Goal: Obtain resource: Download file/media

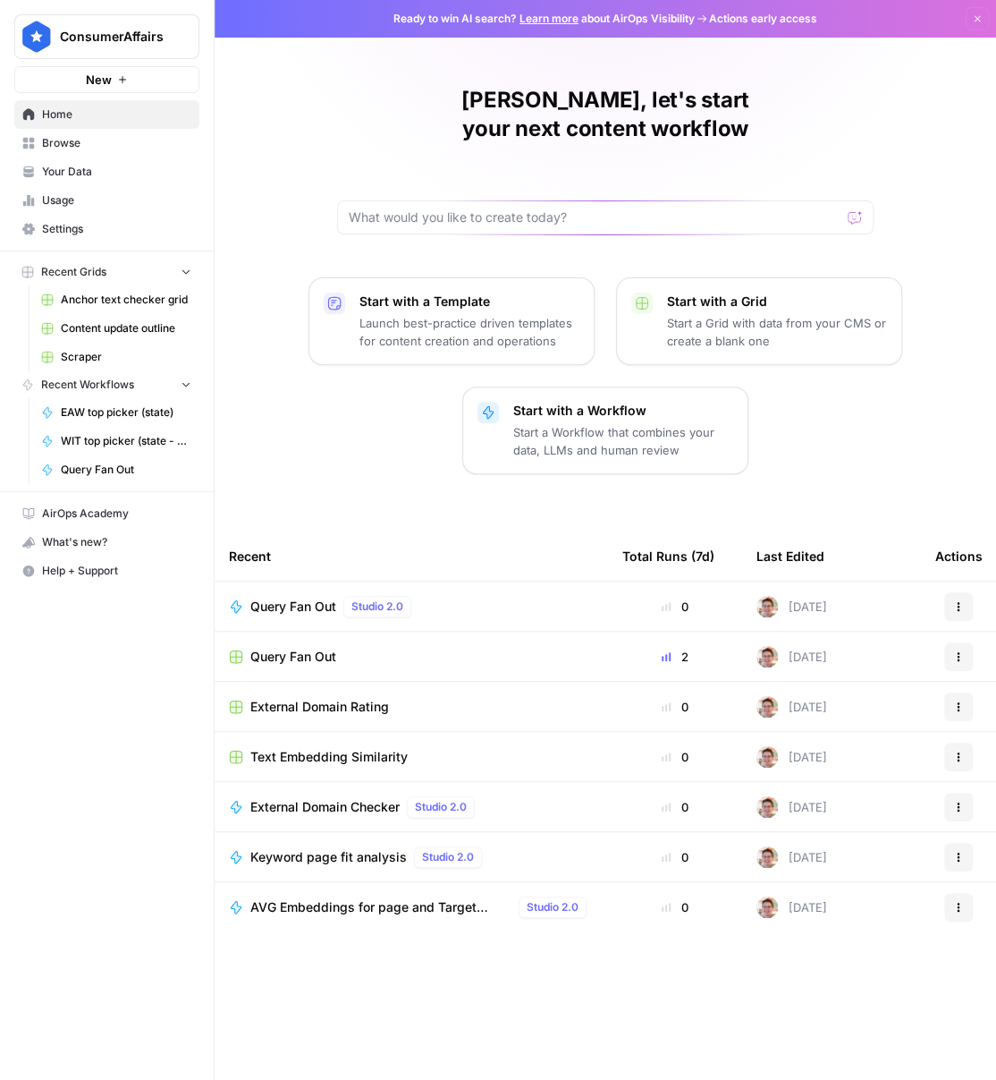
drag, startPoint x: 62, startPoint y: 138, endPoint x: 174, endPoint y: 197, distance: 126.4
click at [61, 138] on span "Browse" at bounding box center [116, 143] width 149 height 16
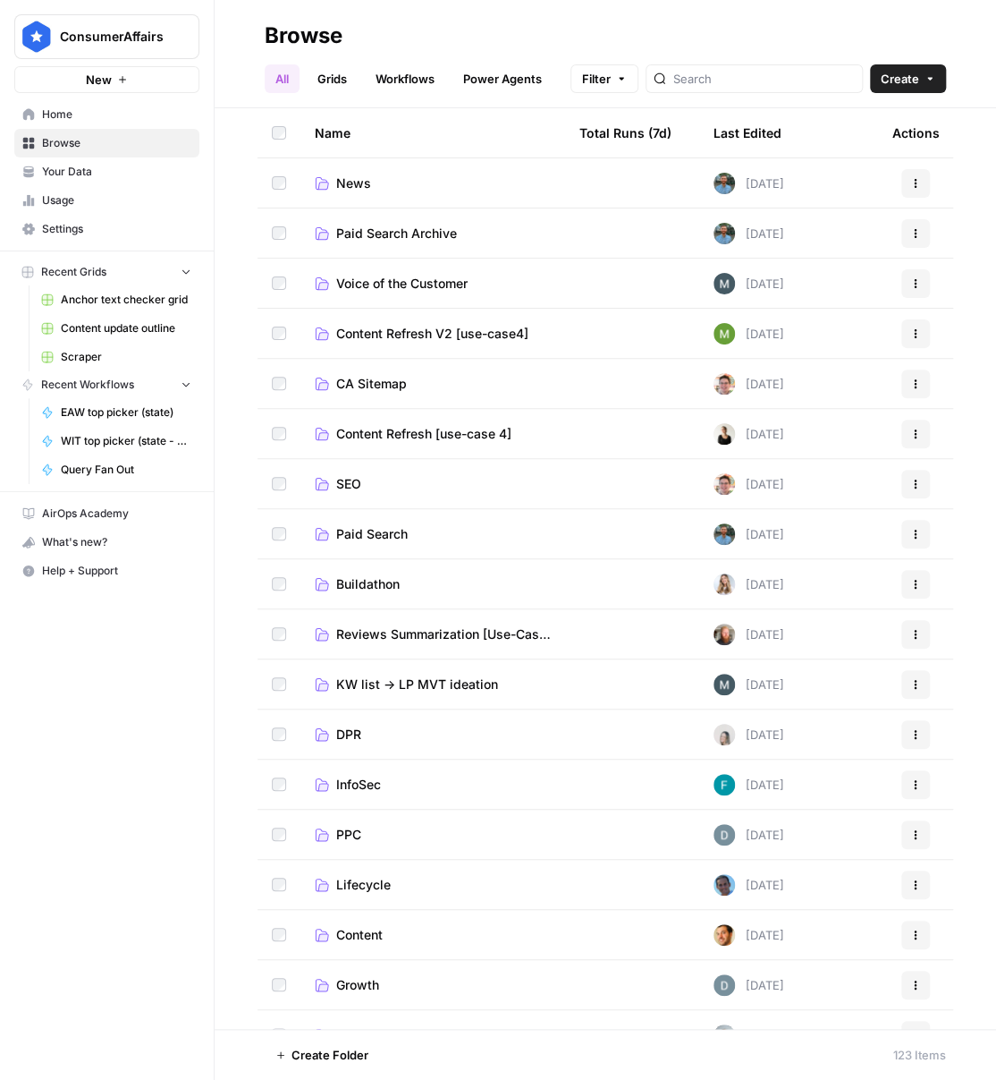
click at [357, 475] on span "SEO" at bounding box center [348, 484] width 25 height 18
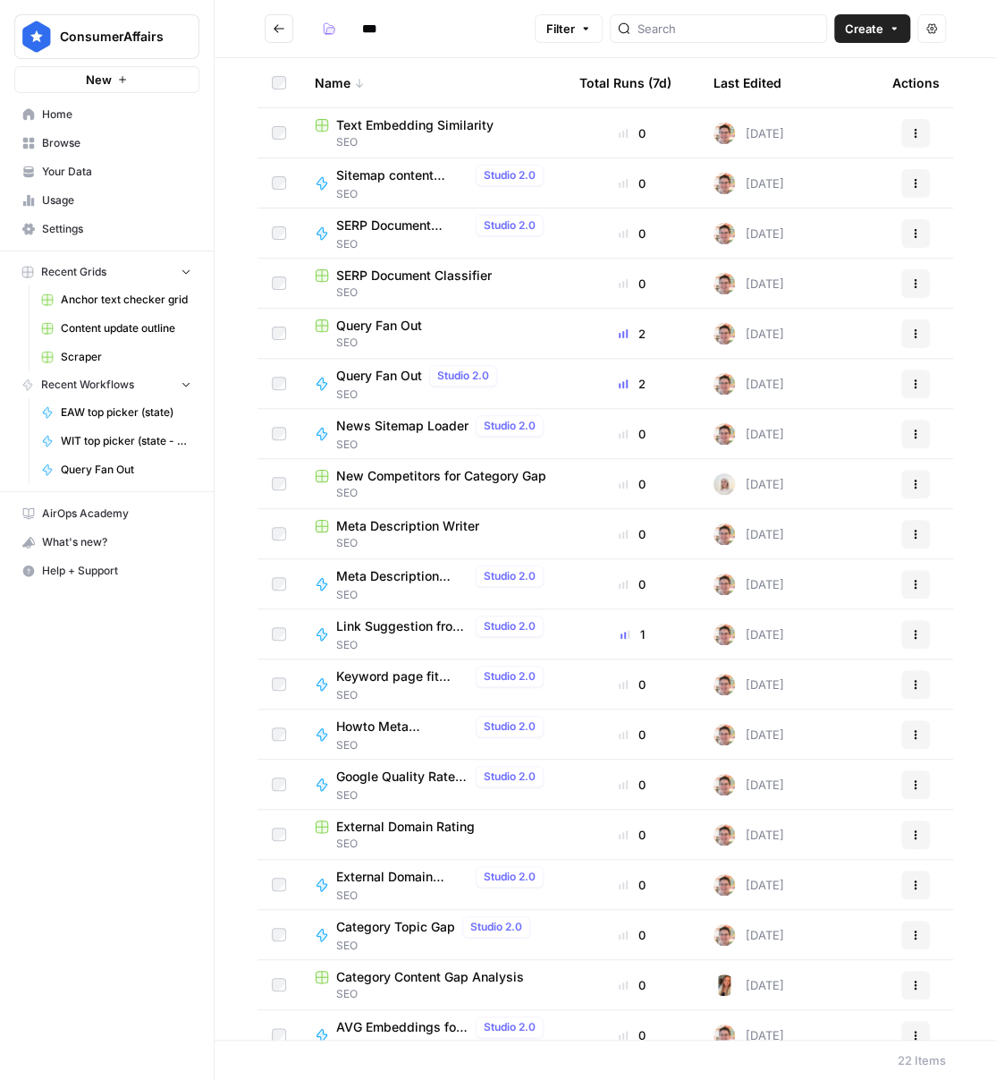
scroll to position [170, 0]
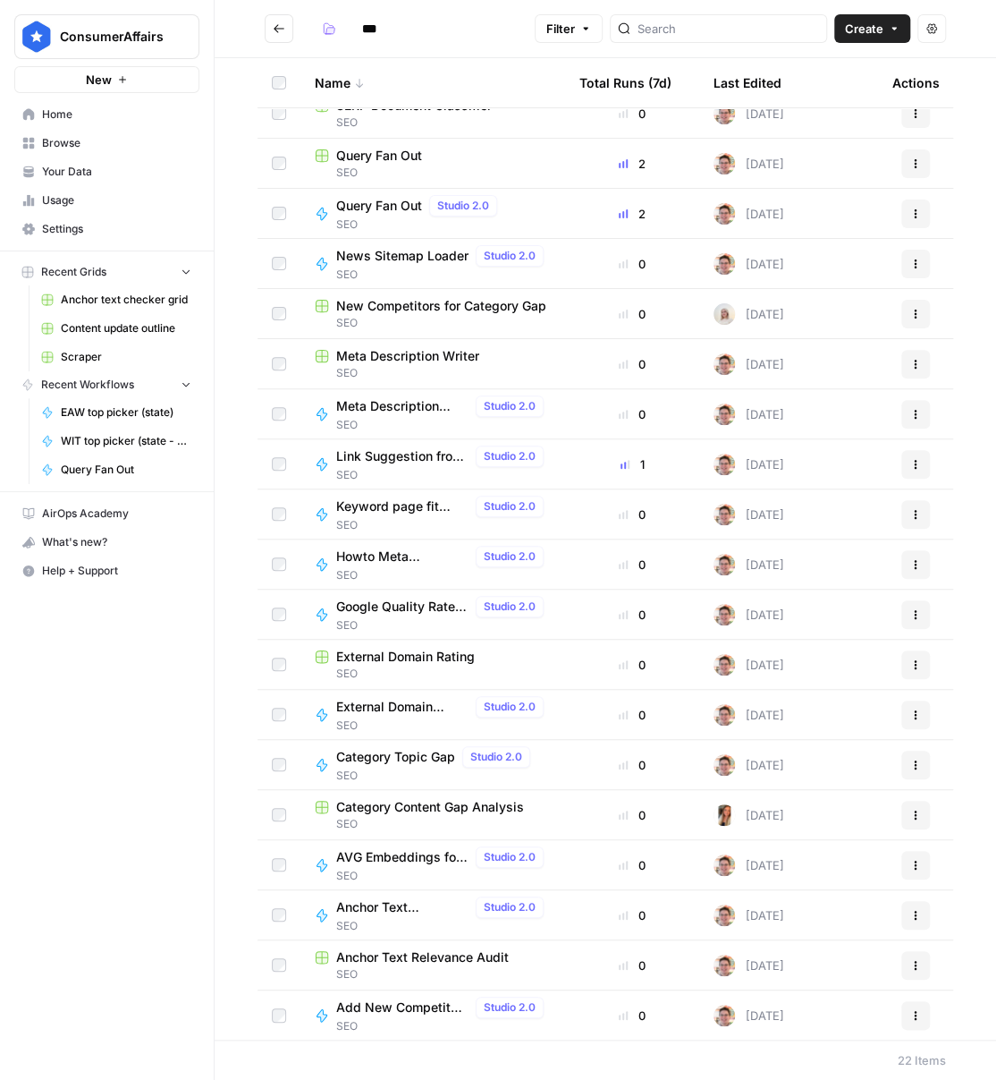
click at [379, 660] on span "External Domain Rating" at bounding box center [405, 657] width 139 height 18
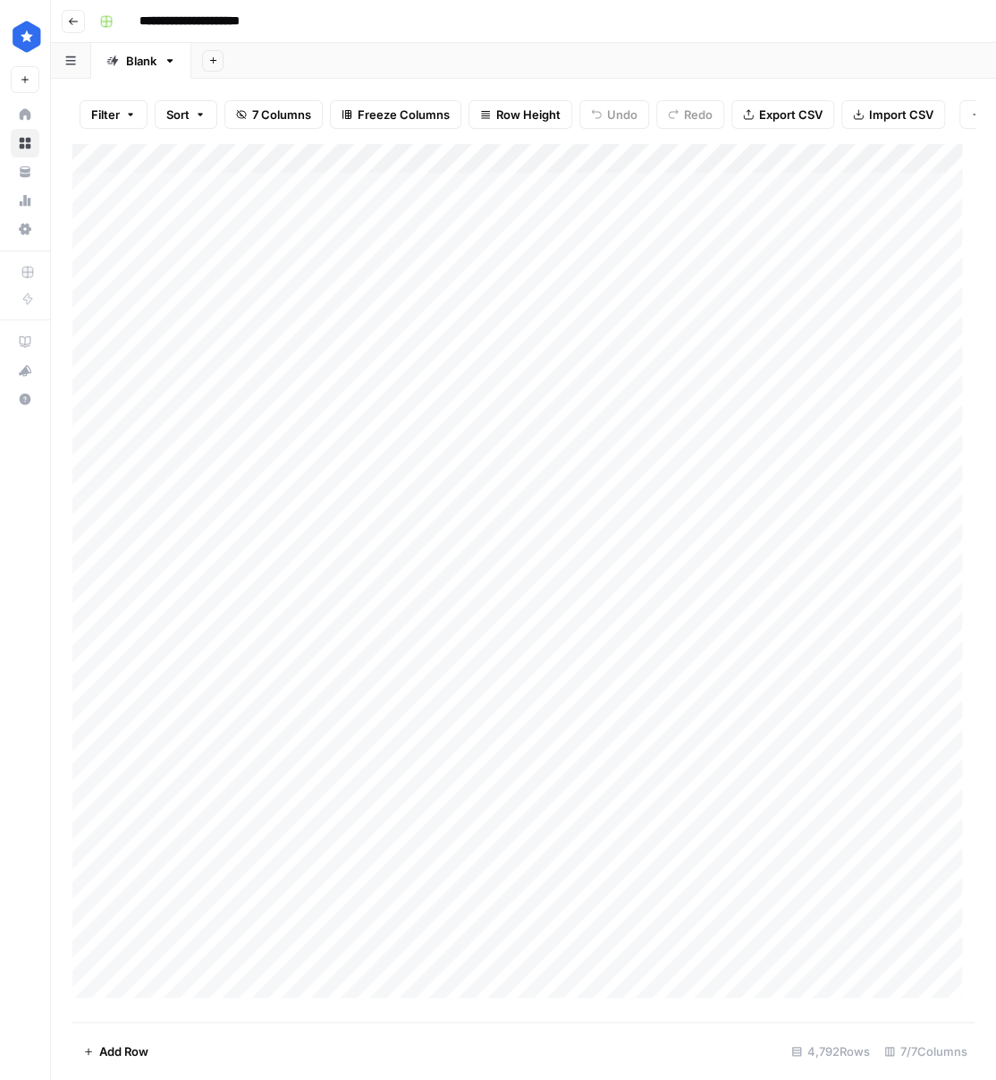
click at [764, 120] on span "Export CSV" at bounding box center [791, 115] width 64 height 18
